Goal: Check status: Check status

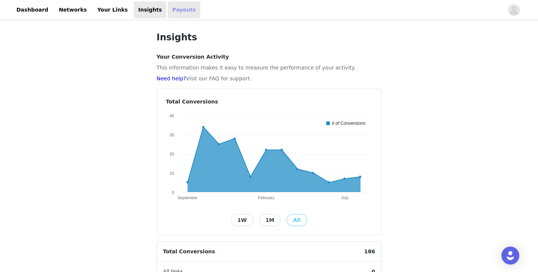
click at [168, 9] on link "Payouts" at bounding box center [184, 9] width 33 height 17
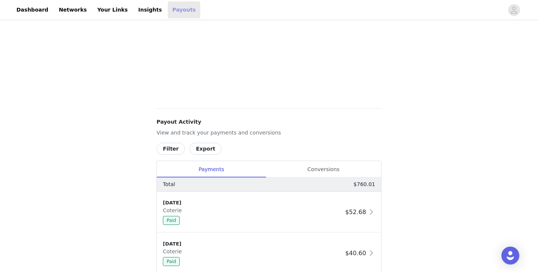
scroll to position [208, 0]
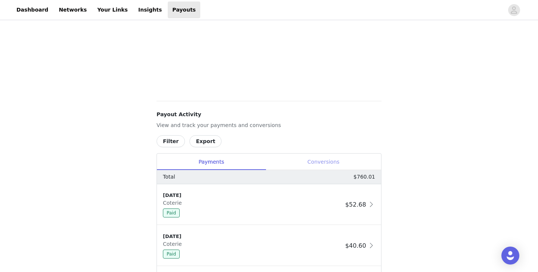
click at [330, 161] on div "Conversions" at bounding box center [324, 162] width 116 height 17
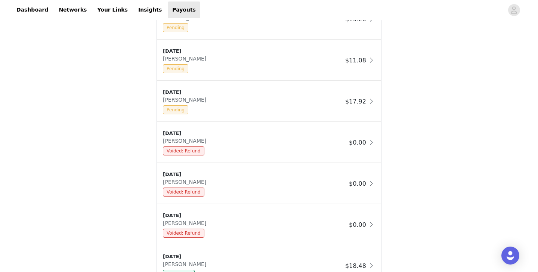
scroll to position [581, 0]
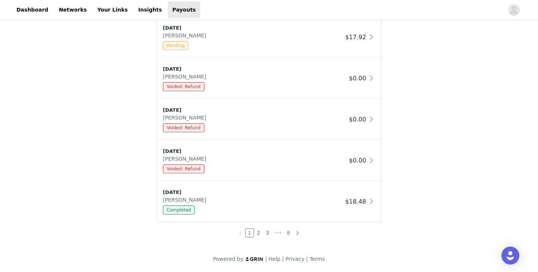
click at [292, 231] on link "8" at bounding box center [288, 233] width 8 height 8
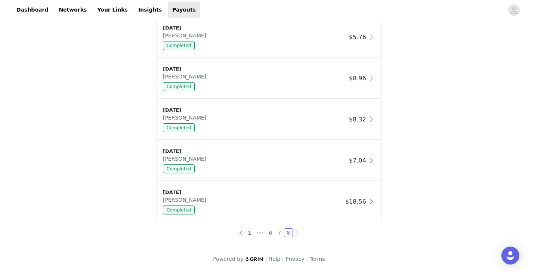
click at [281, 233] on link "7" at bounding box center [280, 233] width 8 height 8
click at [272, 233] on link "6" at bounding box center [271, 233] width 8 height 8
click at [266, 234] on link "5" at bounding box center [266, 233] width 8 height 8
click at [261, 233] on link "4" at bounding box center [260, 233] width 8 height 8
click at [260, 234] on link "3" at bounding box center [260, 233] width 8 height 8
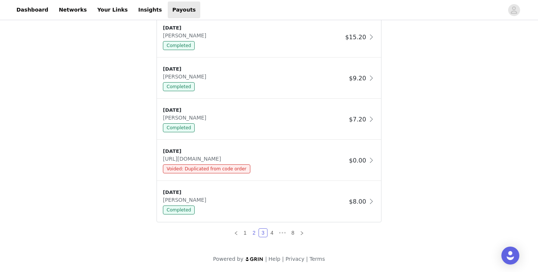
click at [256, 234] on link "2" at bounding box center [254, 233] width 8 height 8
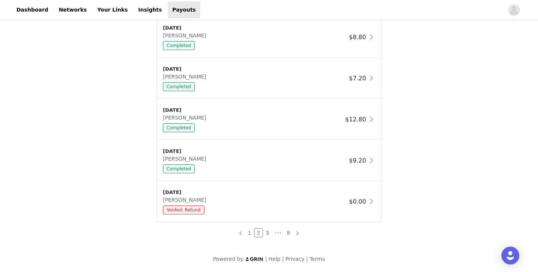
click at [250, 234] on link "1" at bounding box center [250, 233] width 8 height 8
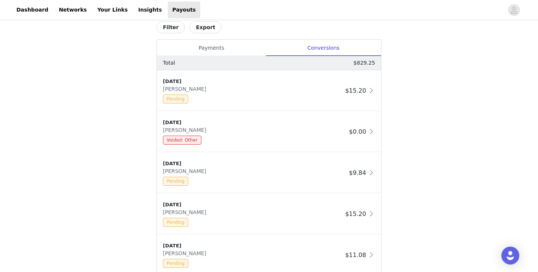
scroll to position [56, 0]
